Goal: Information Seeking & Learning: Understand process/instructions

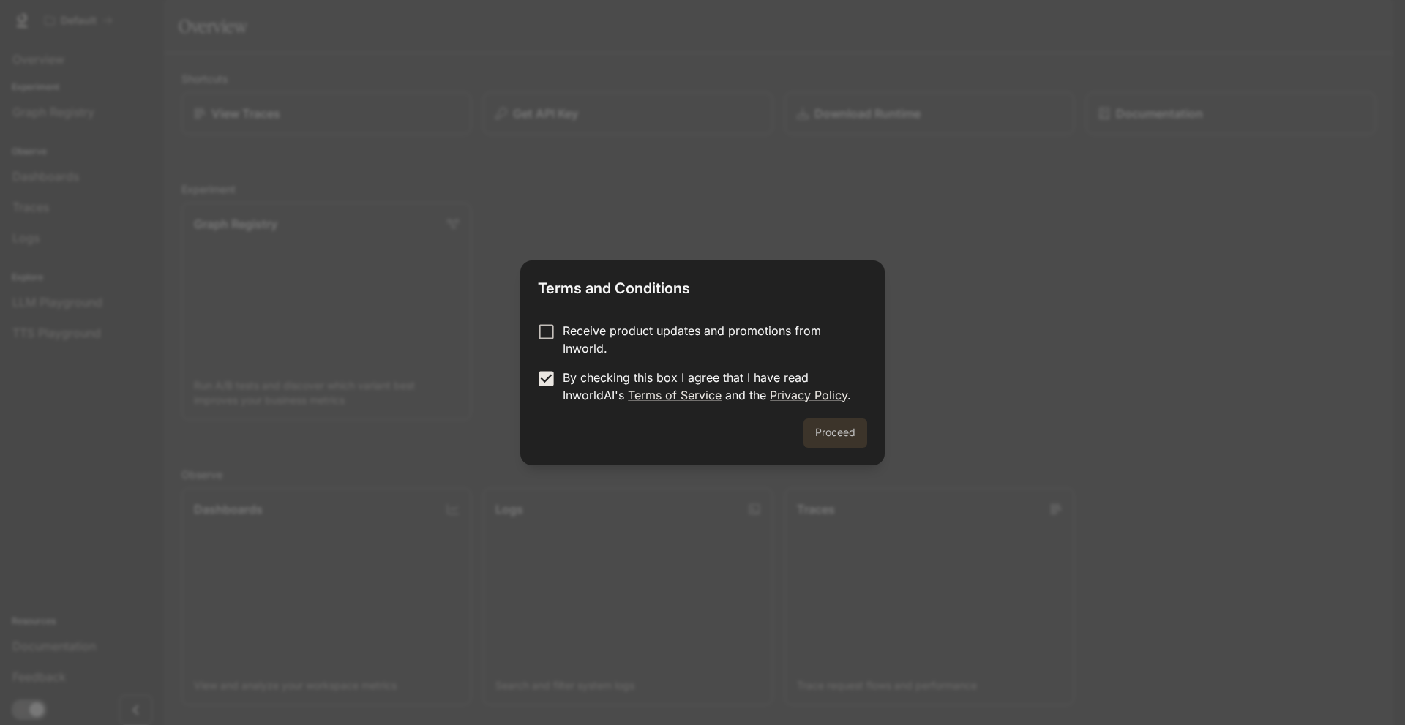
click at [820, 438] on button "Proceed" at bounding box center [836, 433] width 64 height 29
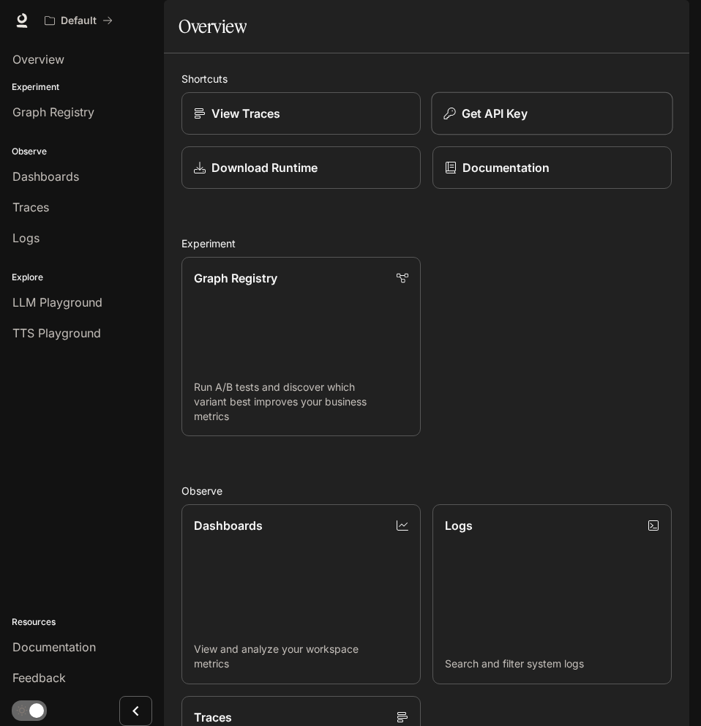
click at [481, 122] on p "Get API Key" at bounding box center [495, 114] width 66 height 18
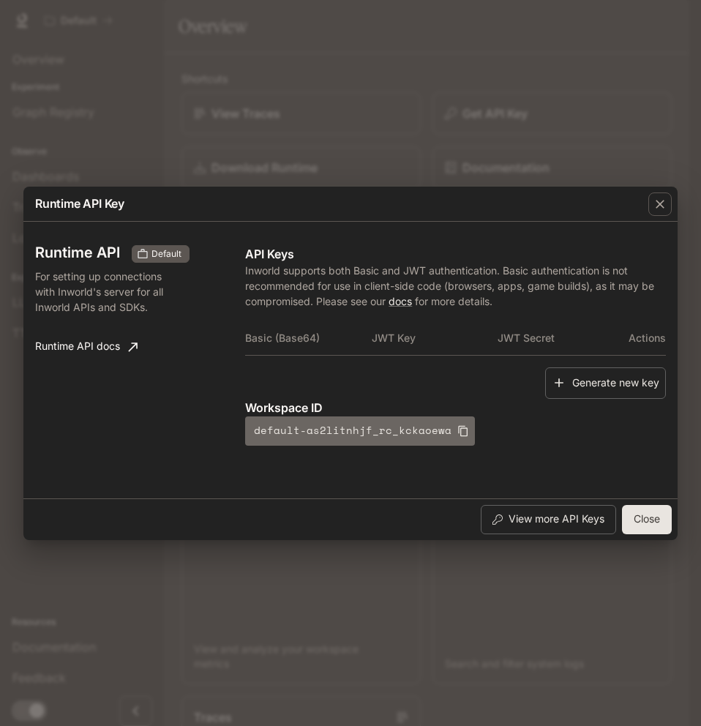
click at [460, 429] on icon "button" at bounding box center [463, 431] width 12 height 12
click at [83, 343] on link "Runtime API docs" at bounding box center [86, 346] width 114 height 29
